Goal: Task Accomplishment & Management: Complete application form

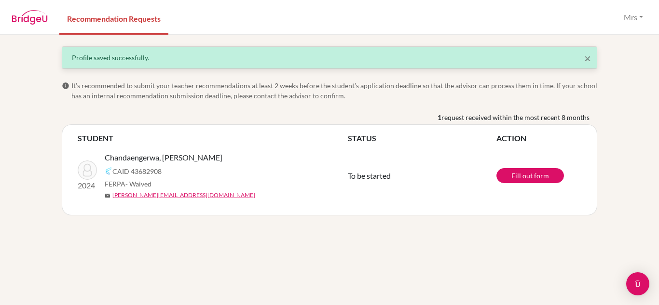
click at [322, 236] on div "× Profile saved successfully. info It’s recommended to submit your teacher reco…" at bounding box center [329, 170] width 659 height 271
click at [457, 210] on div "STUDENT STATUS ACTION 2024 Chandaengerwa, [PERSON_NAME] CAID 43682908 FERPA - W…" at bounding box center [330, 170] width 536 height 91
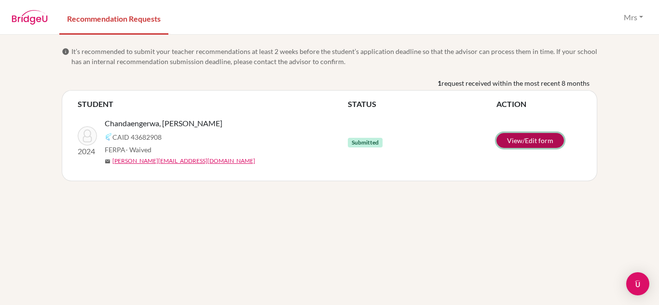
click at [543, 142] on link "View/Edit form" at bounding box center [531, 140] width 68 height 15
click at [641, 17] on button "Mrs" at bounding box center [634, 17] width 28 height 18
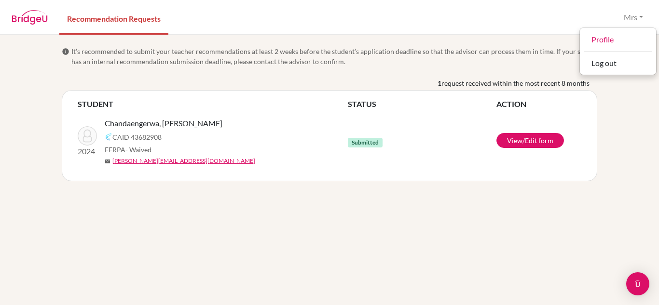
click at [600, 183] on div "info It’s recommended to submit your teacher recommendations at least 2 weeks b…" at bounding box center [329, 170] width 659 height 271
click at [634, 21] on button "Mrs" at bounding box center [634, 17] width 28 height 18
click at [599, 149] on div "info It’s recommended to submit your teacher recommendations at least 2 weeks b…" at bounding box center [330, 113] width 550 height 135
click at [634, 20] on button "Mrs" at bounding box center [634, 17] width 28 height 18
click at [614, 142] on div "info It’s recommended to submit your teacher recommendations at least 2 weeks b…" at bounding box center [329, 170] width 659 height 271
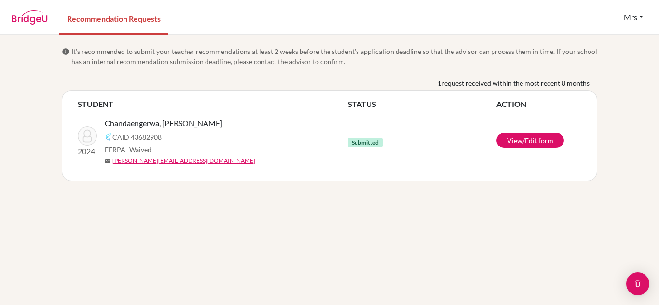
click at [631, 23] on button "Mrs" at bounding box center [634, 17] width 28 height 18
click at [615, 68] on button "Log out" at bounding box center [618, 62] width 76 height 15
